Goal: Find specific page/section: Find specific page/section

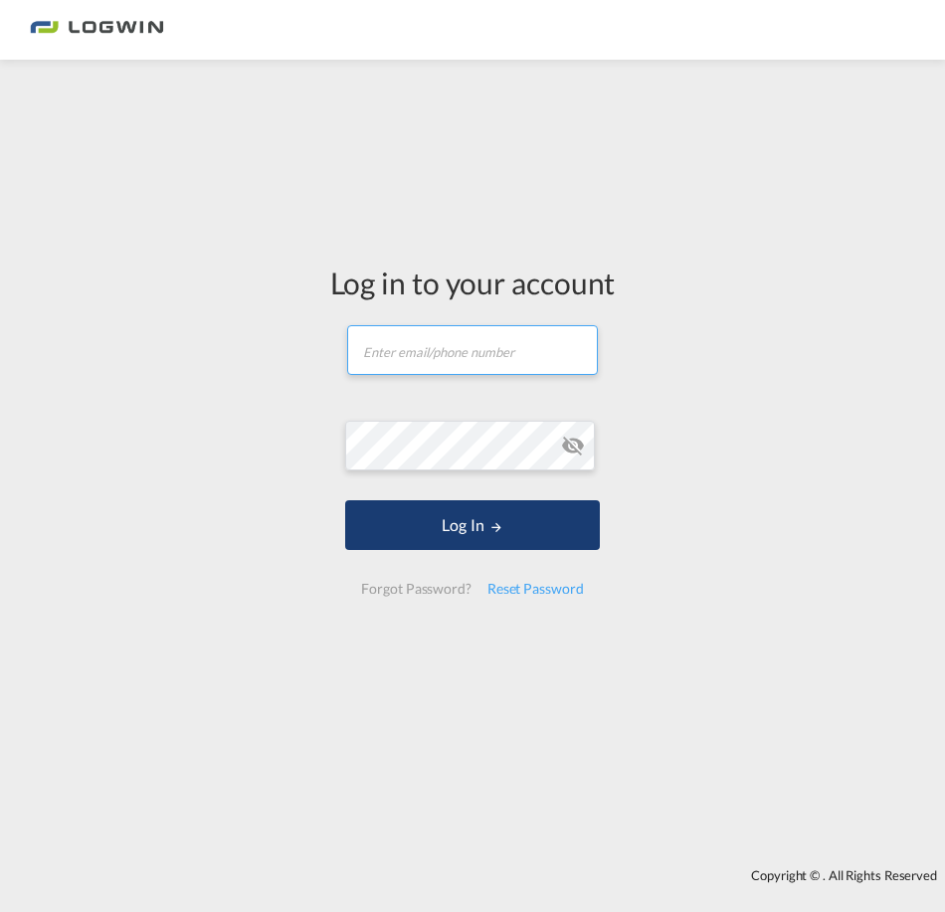
type input "[PERSON_NAME][EMAIL_ADDRESS][PERSON_NAME][DOMAIN_NAME]"
click at [466, 527] on button "Log In" at bounding box center [472, 525] width 254 height 50
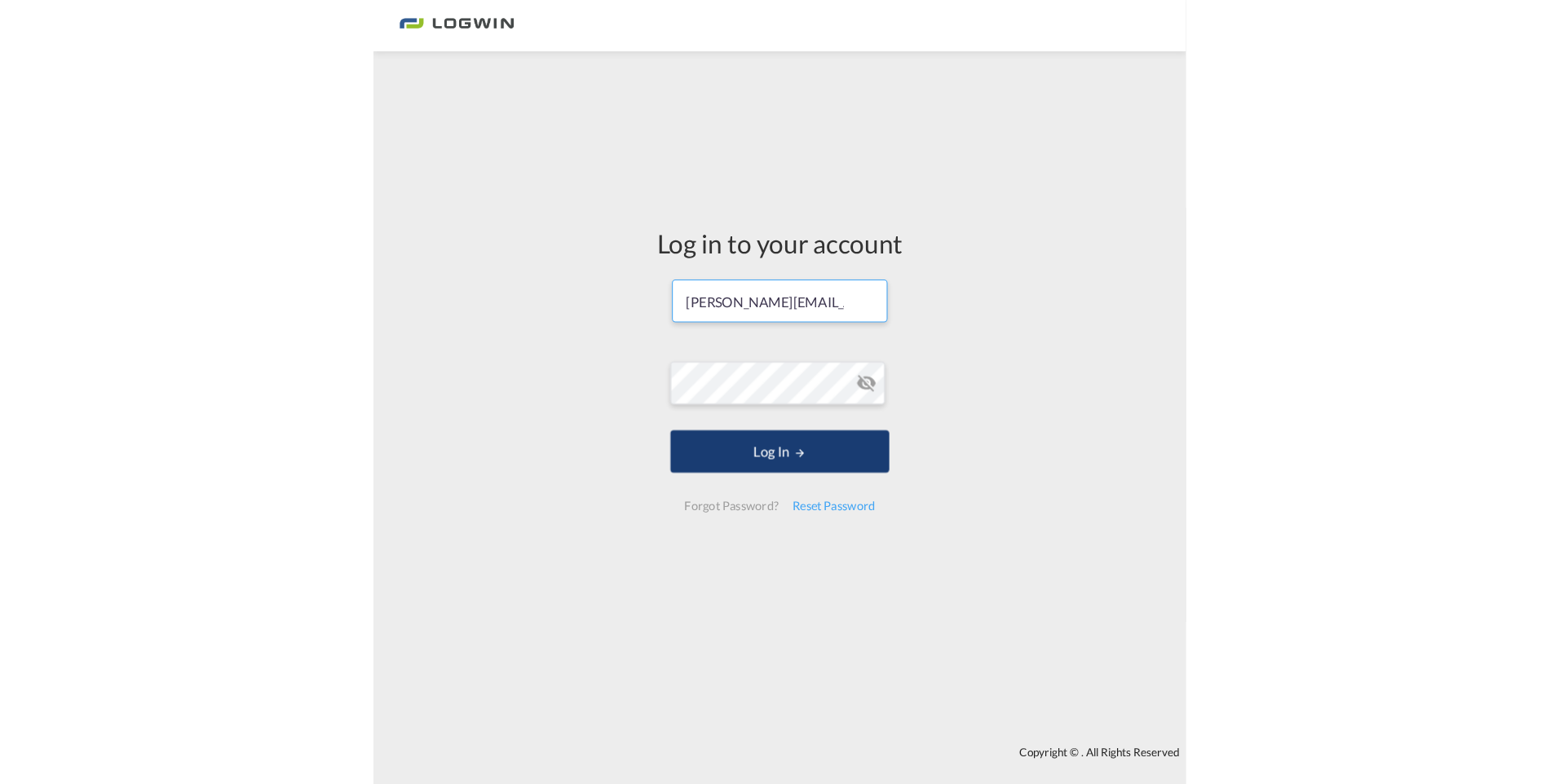
scroll to position [0, 105]
